Goal: Information Seeking & Learning: Learn about a topic

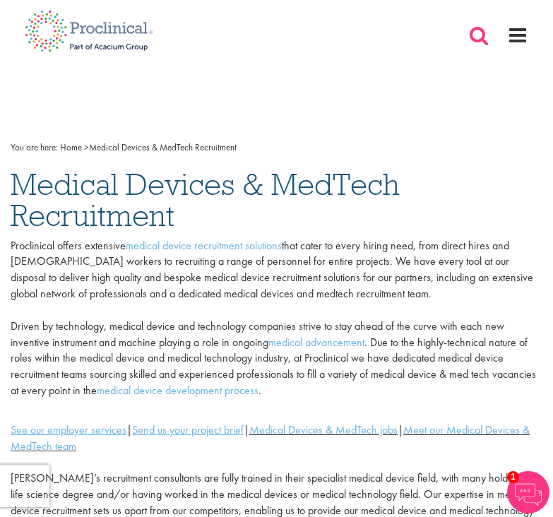
click at [519, 36] on span at bounding box center [517, 35] width 21 height 21
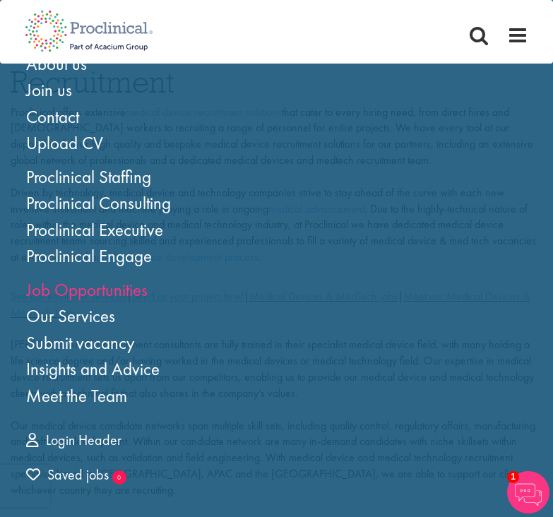
scroll to position [135, 0]
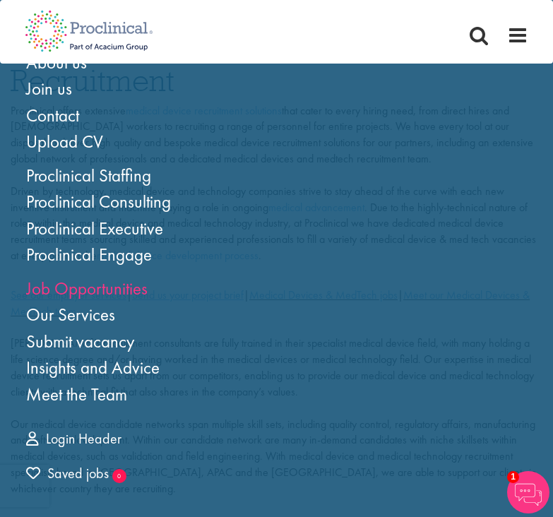
click at [124, 291] on link "Job Opportunities" at bounding box center [86, 288] width 121 height 23
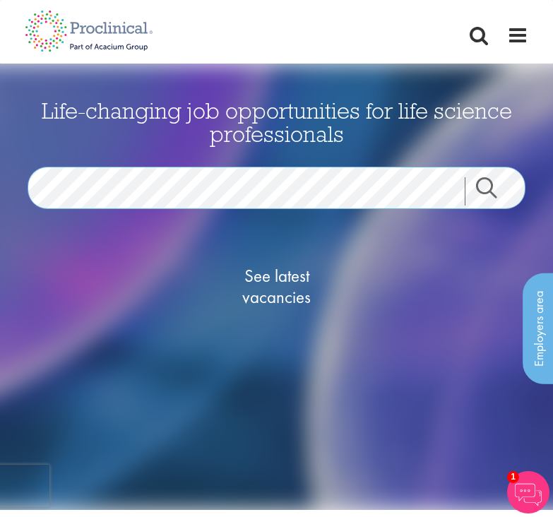
scroll to position [1, 0]
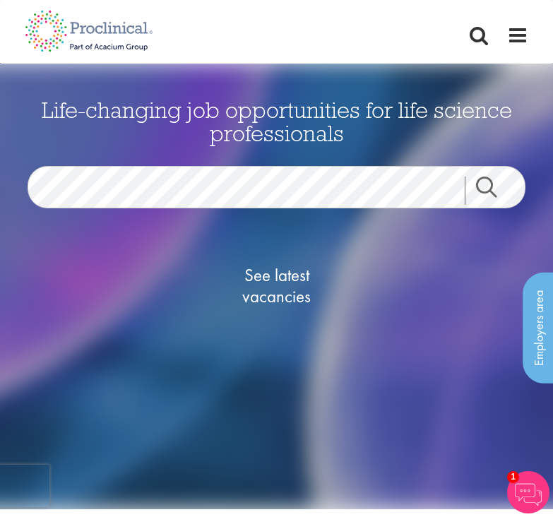
click at [287, 282] on span "See latest vacancies" at bounding box center [276, 286] width 141 height 42
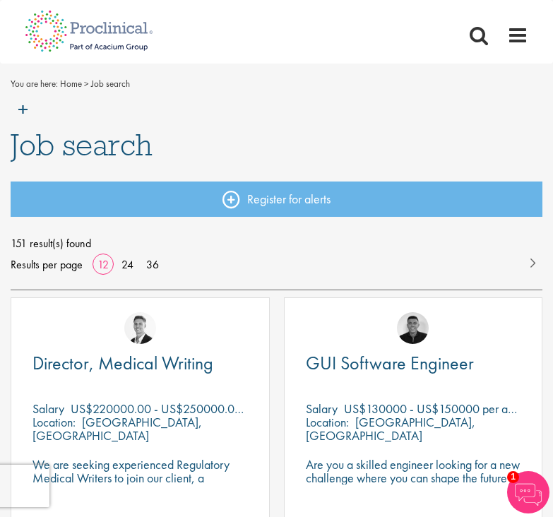
click at [212, 236] on span "151 result(s) found" at bounding box center [276, 243] width 531 height 21
click at [530, 261] on link at bounding box center [532, 261] width 20 height 14
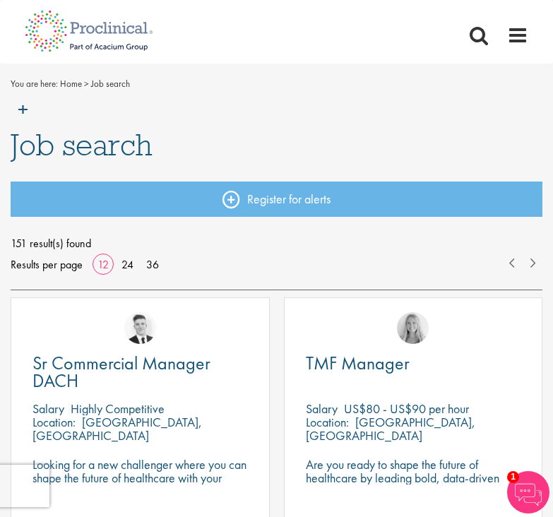
click at [46, 243] on span "151 result(s) found" at bounding box center [276, 243] width 531 height 21
click at [158, 269] on link "36" at bounding box center [152, 264] width 23 height 15
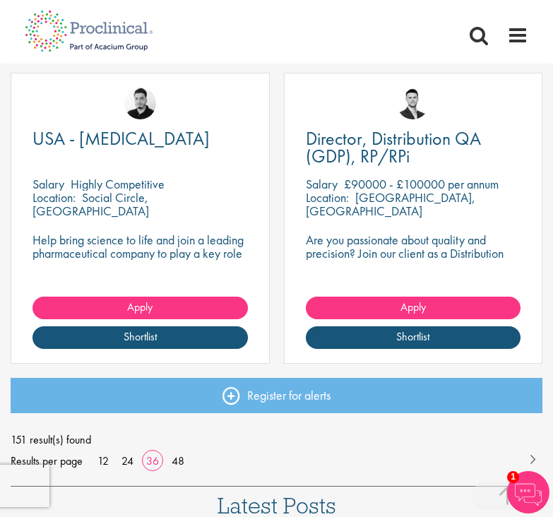
scroll to position [5581, 0]
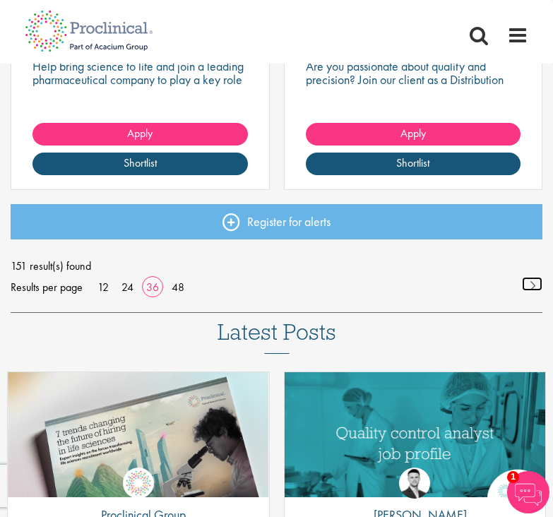
click at [532, 280] on link at bounding box center [532, 284] width 20 height 14
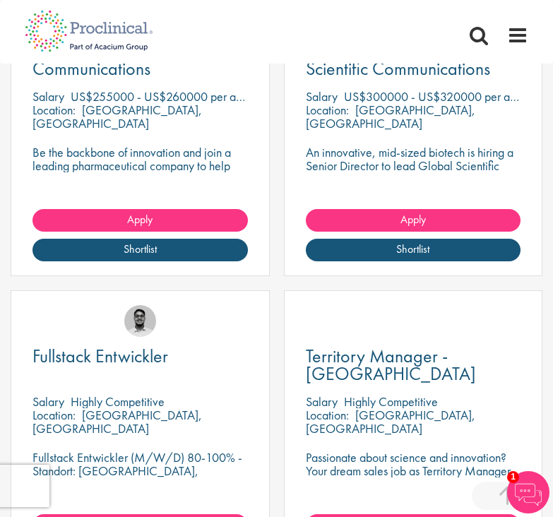
scroll to position [3338, 0]
